Goal: Find specific page/section: Find specific page/section

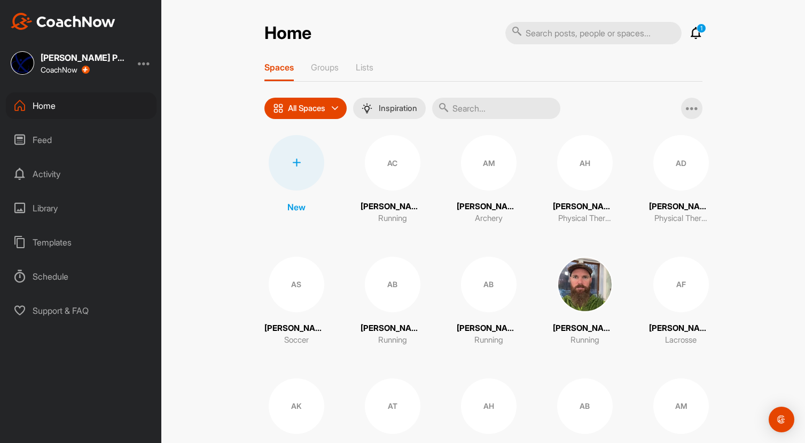
click at [577, 34] on input "text" at bounding box center [593, 33] width 176 height 22
type input "do"
click at [484, 110] on input "text" at bounding box center [496, 108] width 128 height 21
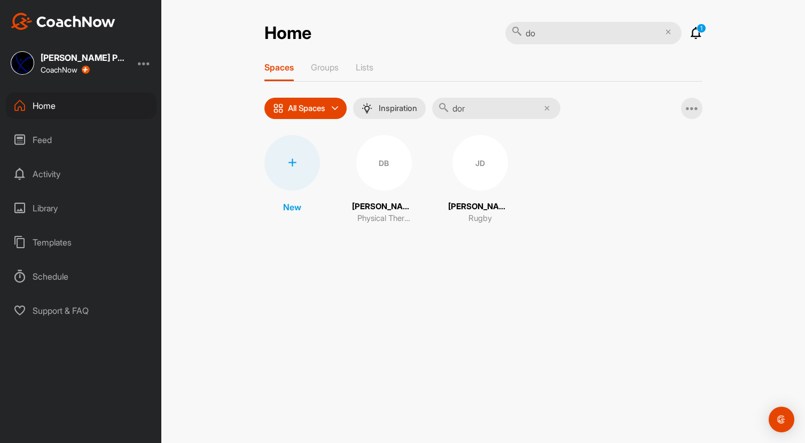
type input "dor"
click at [471, 169] on div "JD" at bounding box center [480, 163] width 56 height 56
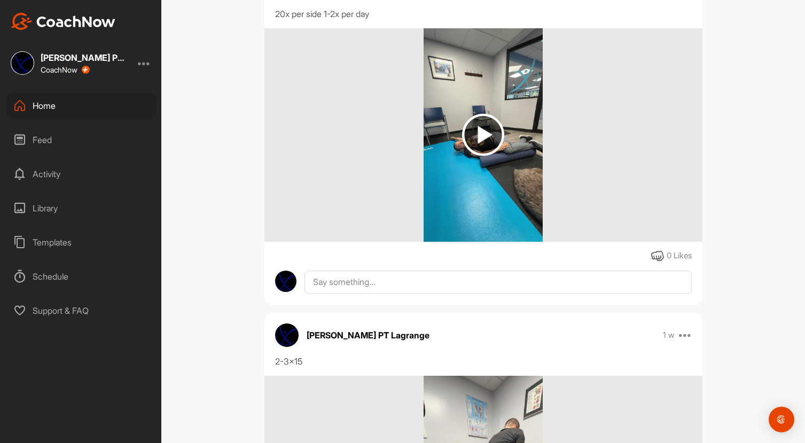
scroll to position [898, 0]
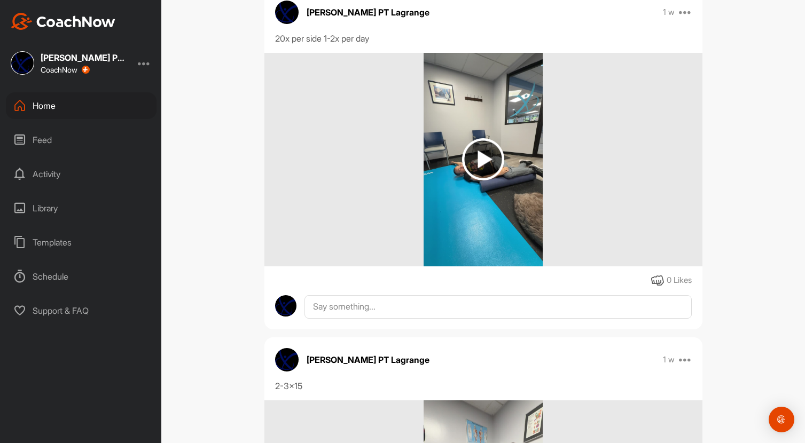
click at [66, 22] on img at bounding box center [63, 21] width 105 height 17
